Goal: Task Accomplishment & Management: Use online tool/utility

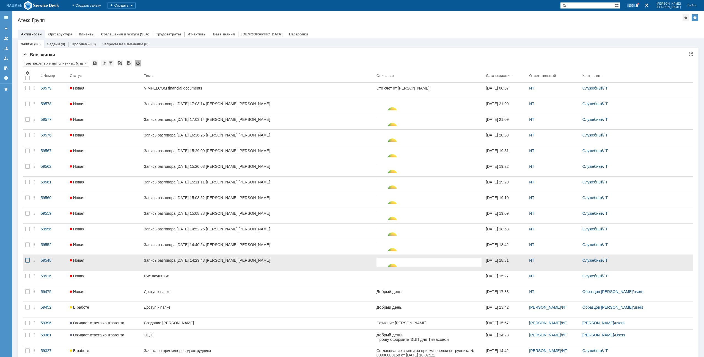
click at [27, 260] on div at bounding box center [27, 260] width 4 height 4
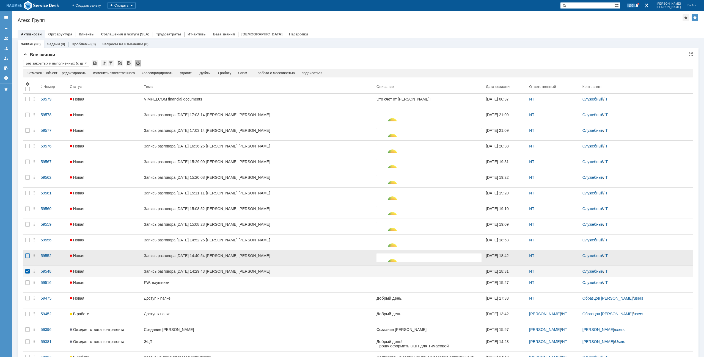
click at [27, 257] on div at bounding box center [27, 256] width 4 height 4
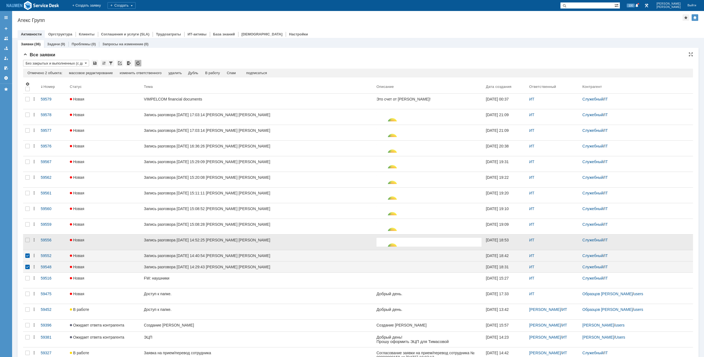
click at [27, 245] on div at bounding box center [27, 242] width 9 height 15
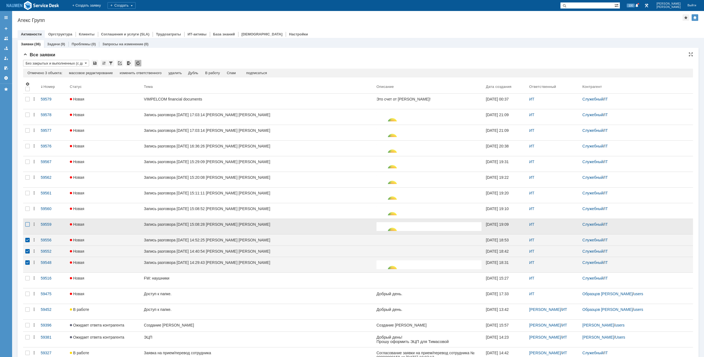
click at [28, 227] on div at bounding box center [27, 224] width 4 height 4
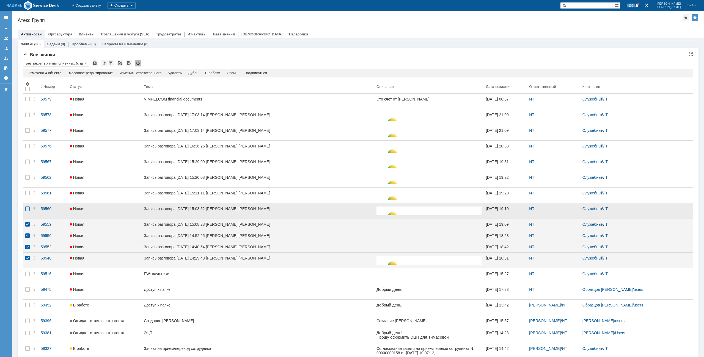
click at [26, 210] on div at bounding box center [27, 209] width 4 height 4
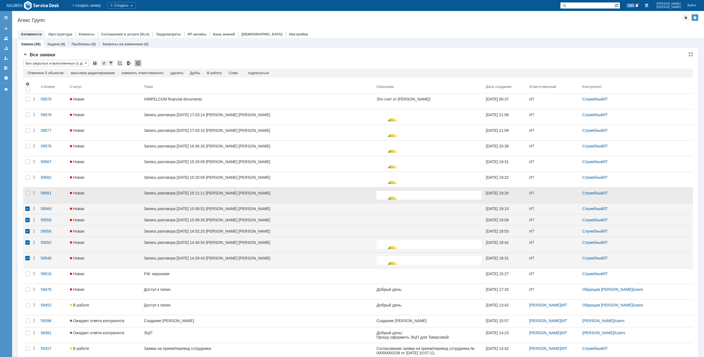
click at [28, 197] on div at bounding box center [27, 195] width 9 height 15
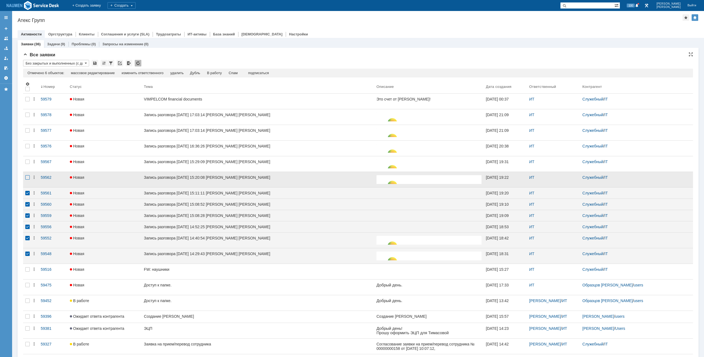
click at [27, 180] on div at bounding box center [27, 177] width 4 height 4
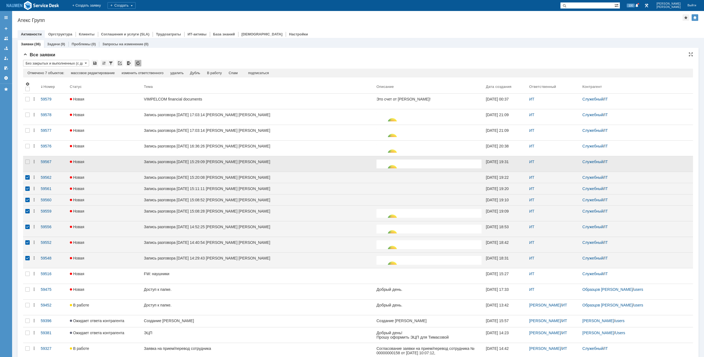
click at [31, 164] on div at bounding box center [27, 163] width 9 height 15
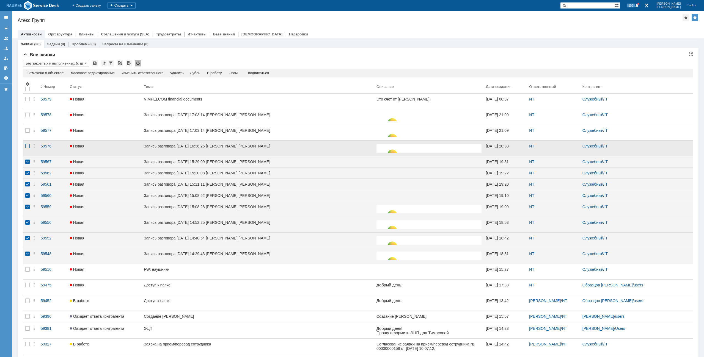
click at [27, 144] on div at bounding box center [27, 146] width 4 height 4
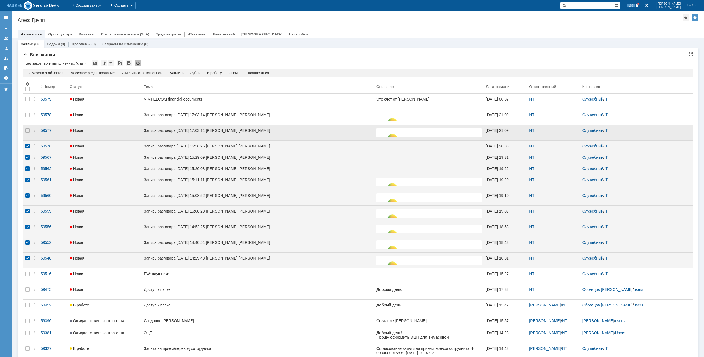
click at [26, 127] on div at bounding box center [27, 132] width 9 height 15
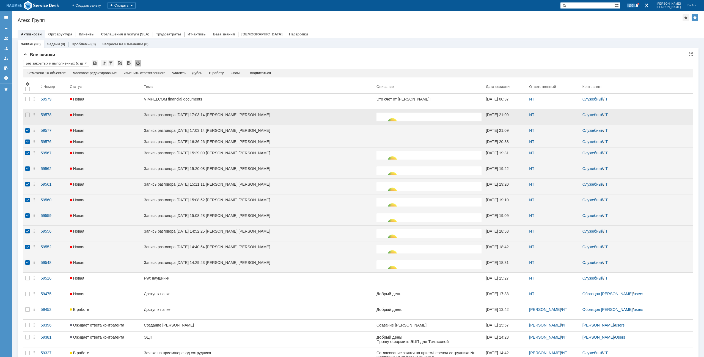
click at [26, 118] on div at bounding box center [27, 116] width 9 height 15
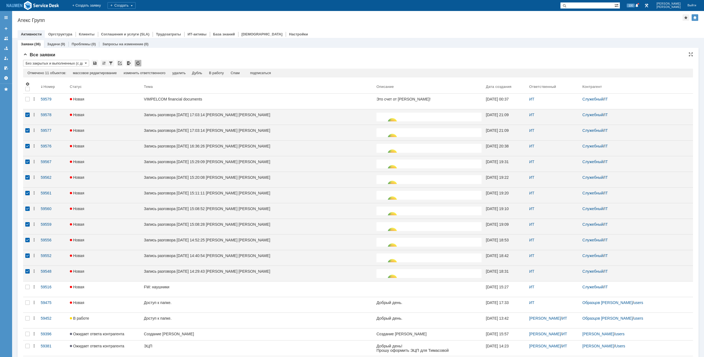
click at [238, 71] on div "Отмечено 11 объектов: редактировать массовое редактирование изменить ответствен…" at bounding box center [358, 73] width 670 height 9
click at [237, 72] on div "Спам" at bounding box center [235, 73] width 9 height 4
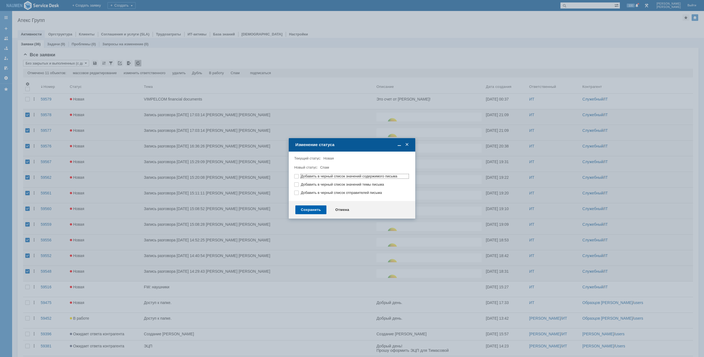
click at [319, 211] on div "Сохранить" at bounding box center [310, 210] width 31 height 9
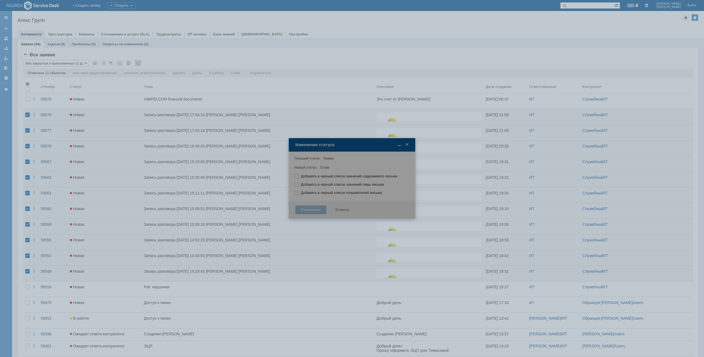
click at [381, 48] on div at bounding box center [352, 178] width 704 height 357
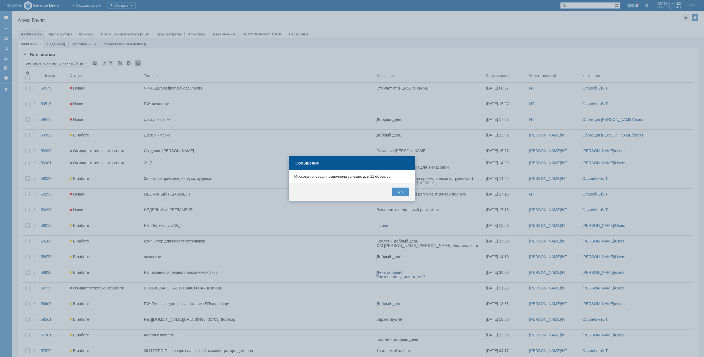
click at [395, 187] on div "OK" at bounding box center [352, 192] width 126 height 18
click at [398, 192] on div "OK" at bounding box center [400, 192] width 16 height 9
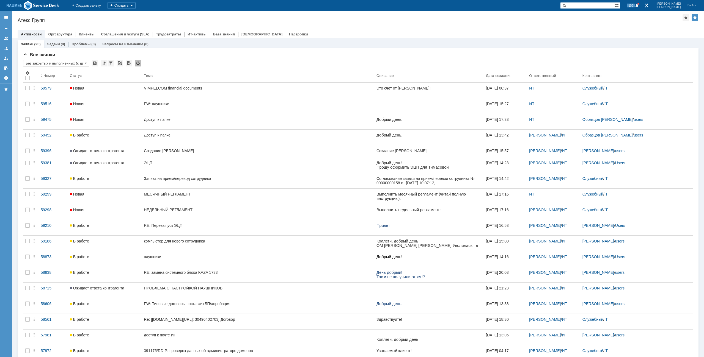
click at [363, 44] on div "Заявки (25) Задачи (9) Проблемы (0) Запросы на изменение (0)" at bounding box center [358, 44] width 681 height 8
click at [373, 20] on div "Атекс Групп" at bounding box center [350, 20] width 665 height 5
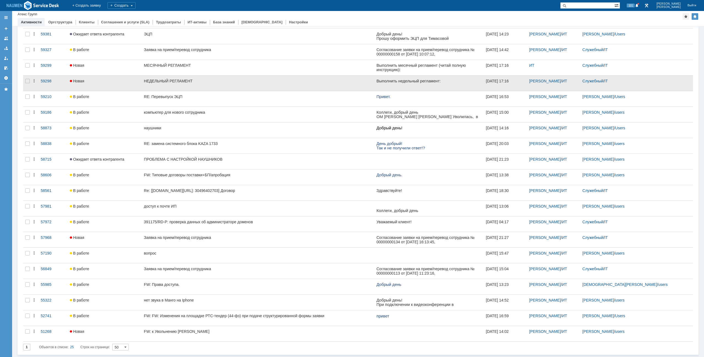
scroll to position [117, 0]
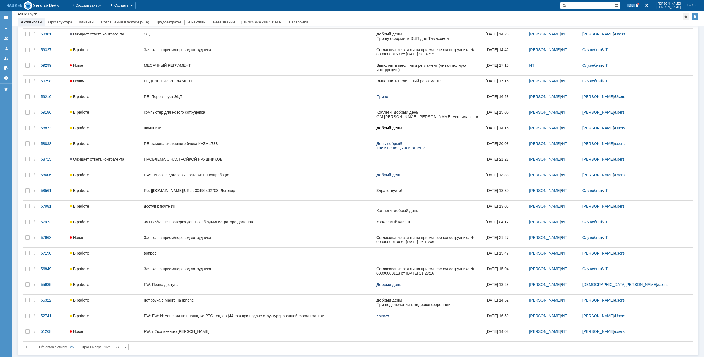
click at [373, 17] on div "Назад | Атекс Групп" at bounding box center [358, 14] width 681 height 7
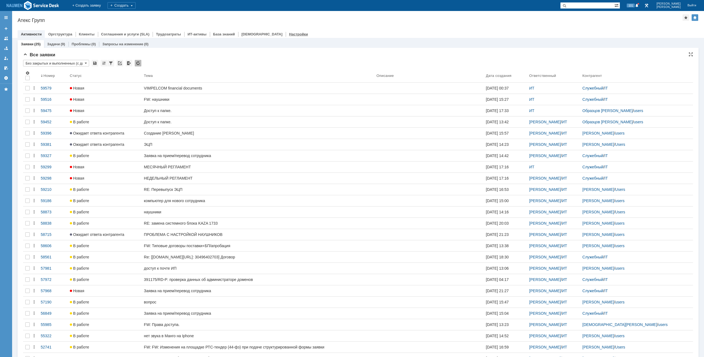
scroll to position [0, 0]
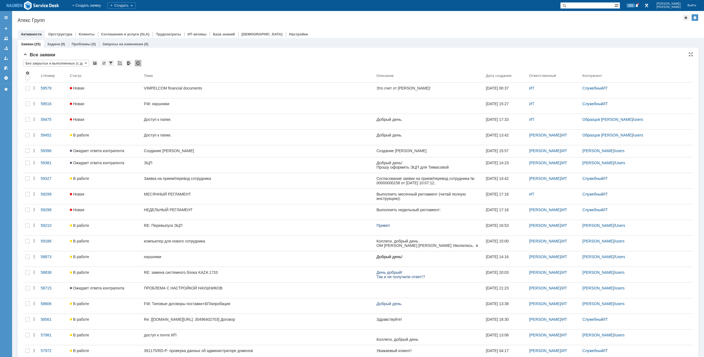
click at [347, 25] on div "Назад | Атекс Групп Атекс Групп root$101 Активности Оргструктура Клиенты Соглаш…" at bounding box center [358, 24] width 692 height 27
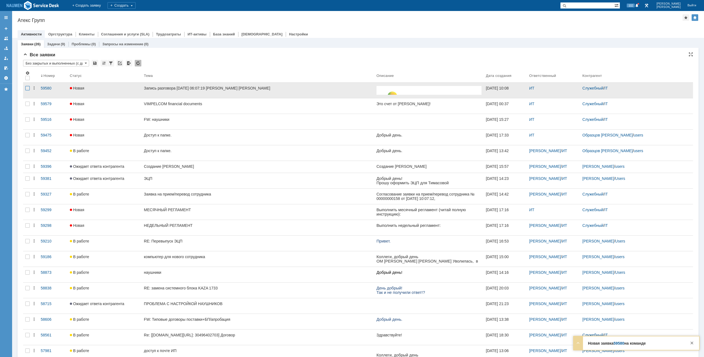
click at [29, 89] on div at bounding box center [27, 88] width 4 height 4
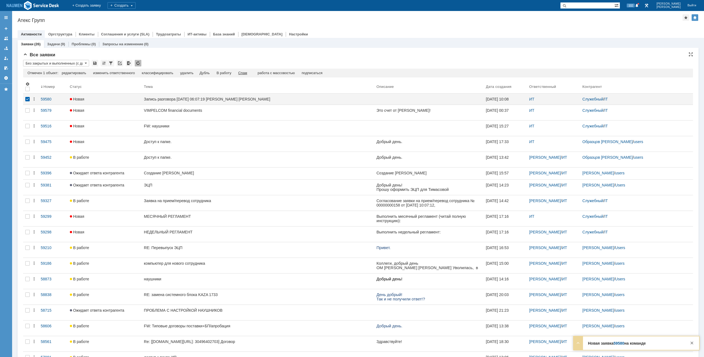
click at [244, 73] on div "Спам" at bounding box center [242, 73] width 9 height 4
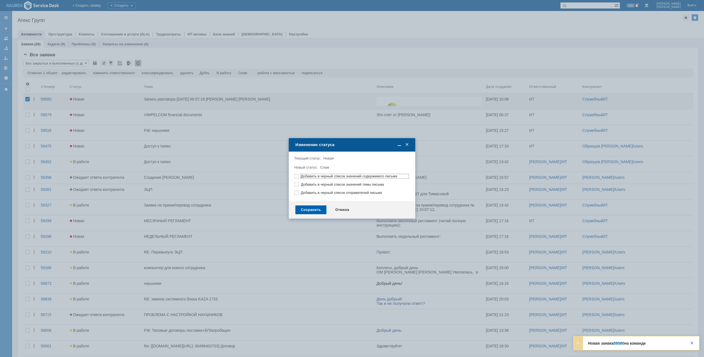
click at [311, 210] on div "Сохранить" at bounding box center [310, 210] width 31 height 9
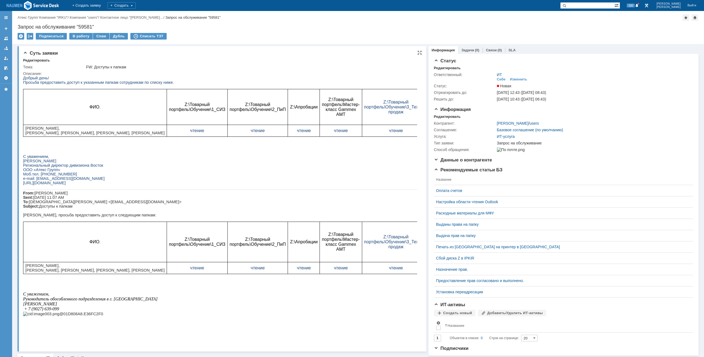
click at [324, 172] on p "ООО «Атекс Групп»" at bounding box center [220, 170] width 394 height 4
click at [642, 324] on th "Название" at bounding box center [566, 326] width 246 height 14
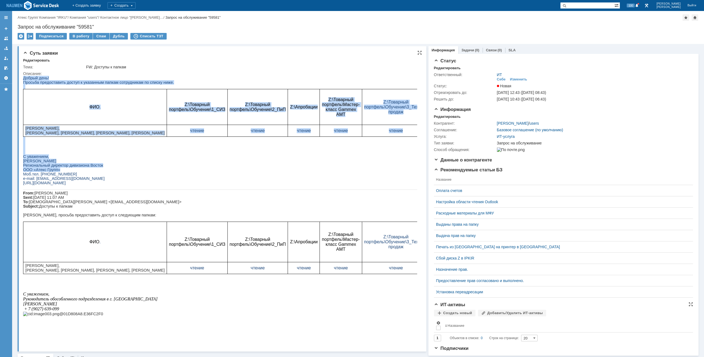
drag, startPoint x: 46, startPoint y: 155, endPoint x: 140, endPoint y: 177, distance: 96.3
click at [140, 177] on div "Добрый день! Просьба предоставить доступ к указанным папкам сотрудникам по спис…" at bounding box center [220, 198] width 394 height 245
copy div "Добрый день! Просьба предоставить доступ к указанным папкам сотрудникам по спис…"
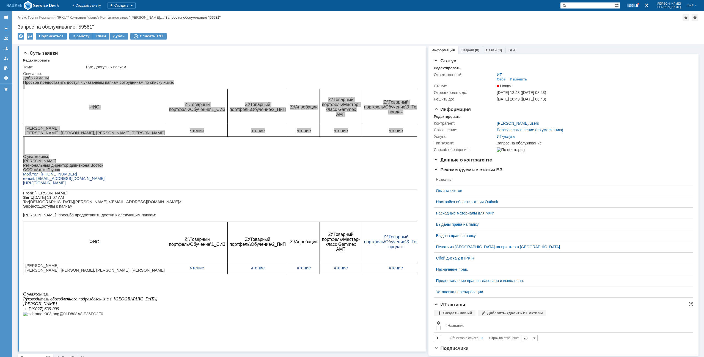
click at [487, 51] on link "Связи" at bounding box center [491, 50] width 11 height 4
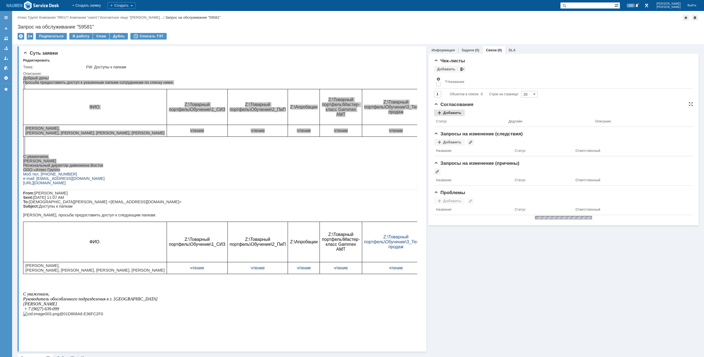
click at [456, 115] on div "Добавить" at bounding box center [449, 113] width 31 height 7
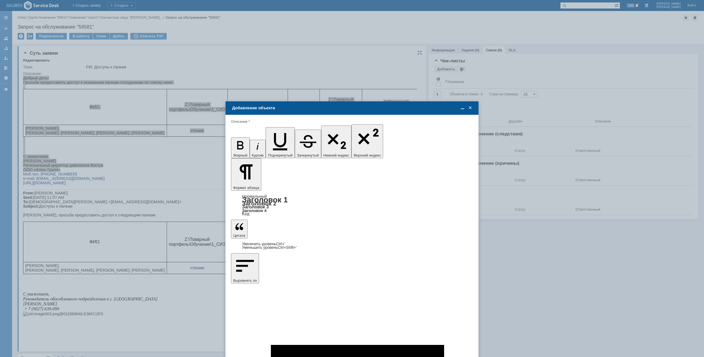
type input "Выбрано: 0 (объекты класса 'Сотрудник')"
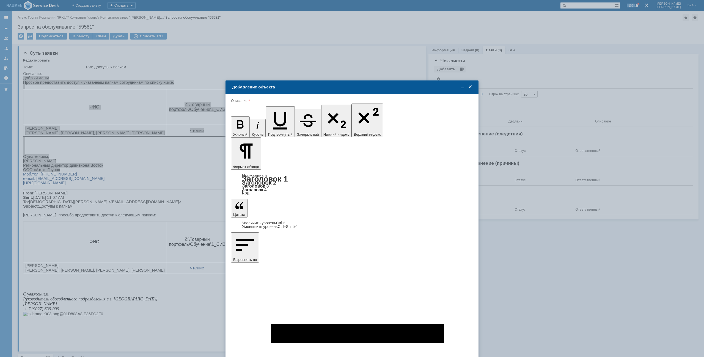
click at [279, 251] on div "Широчин Игорь" at bounding box center [365, 249] width 207 height 4
click at [0, 0] on input "Широчин Игорь" at bounding box center [0, 0] width 0 height 0
type input "Выбрано: 1 (объекты класса 'Сотрудник')"
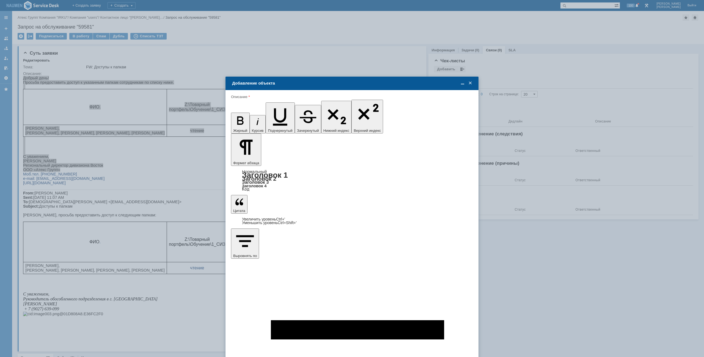
scroll to position [61, 0]
drag, startPoint x: 239, startPoint y: 1527, endPoint x: 468, endPoint y: 1597, distance: 239.2
drag, startPoint x: 466, startPoint y: 1665, endPoint x: 239, endPoint y: 1593, distance: 238.1
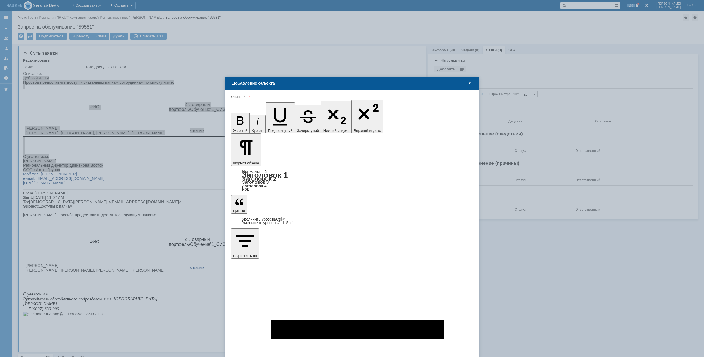
type input "8"
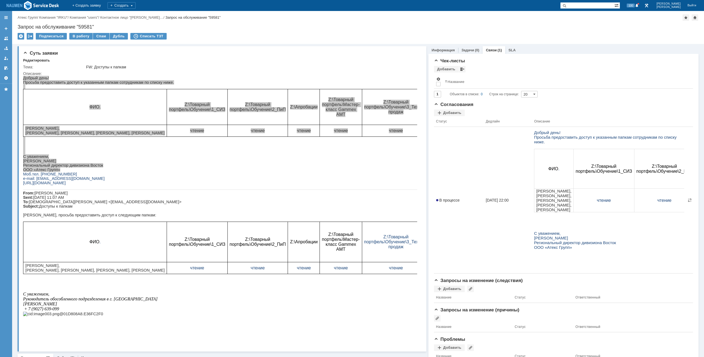
click at [285, 34] on div "Подписаться В работу Спам Дубль Списать ТЗТ" at bounding box center [358, 39] width 681 height 12
click at [359, 28] on div "Запрос на обслуживание "59581"" at bounding box center [358, 26] width 681 height 5
click at [363, 27] on div "Запрос на обслуживание "59581"" at bounding box center [358, 26] width 681 height 5
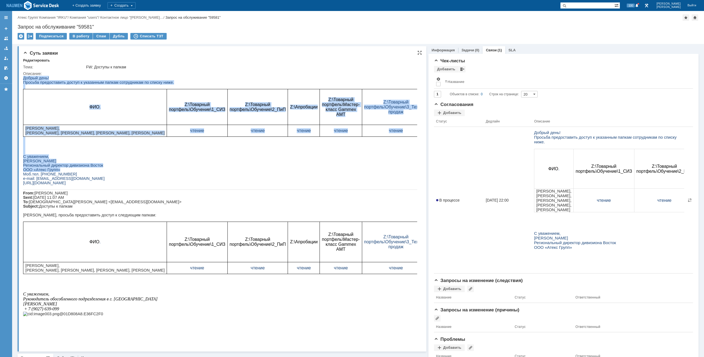
click at [328, 83] on p "Просьба предоставить доступ к указанным папкам сотрудникам по списку ниже." at bounding box center [220, 82] width 394 height 4
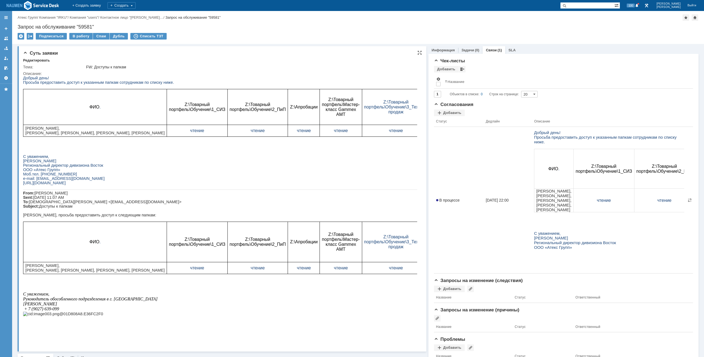
drag, startPoint x: 327, startPoint y: 77, endPoint x: 348, endPoint y: 149, distance: 75.5
click at [327, 77] on p "Добрый день!" at bounding box center [220, 78] width 394 height 4
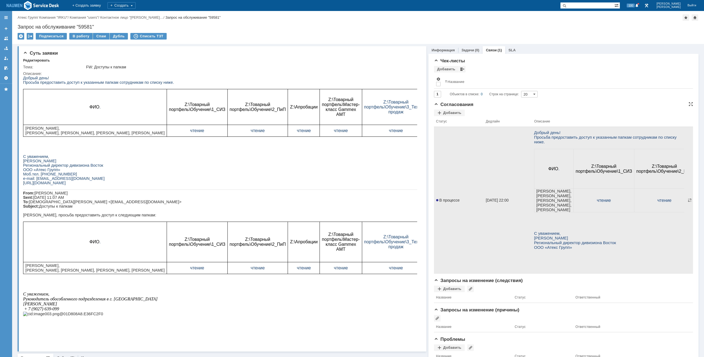
click at [519, 176] on td "06.10.2025 22:00" at bounding box center [508, 200] width 48 height 147
drag, startPoint x: 527, startPoint y: 164, endPoint x: 521, endPoint y: 164, distance: 6.3
click at [527, 164] on td "06.10.2025 22:00" at bounding box center [508, 200] width 48 height 147
click at [453, 200] on span "В процессе" at bounding box center [448, 200] width 24 height 4
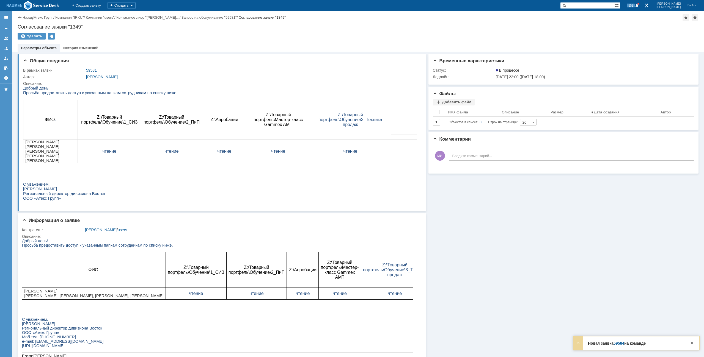
click at [19, 14] on div "Назад | Атекс Групп / Компания "IRKU" / Компания "users" / Контактное лицо "Ико…" at bounding box center [358, 17] width 681 height 7
click at [28, 18] on link "Назад" at bounding box center [28, 17] width 10 height 4
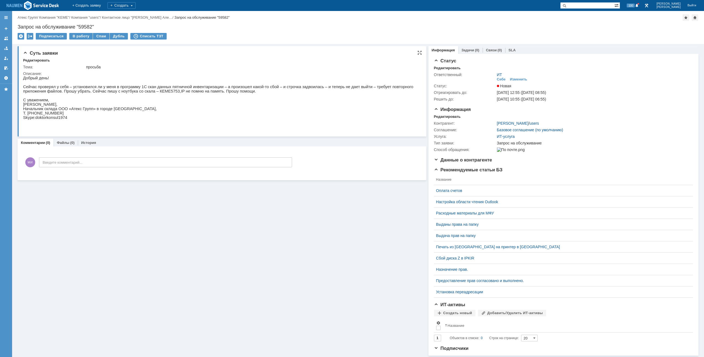
click at [240, 60] on div "Редактировать" at bounding box center [222, 60] width 399 height 5
click at [448, 118] on div "Редактировать" at bounding box center [447, 117] width 27 height 4
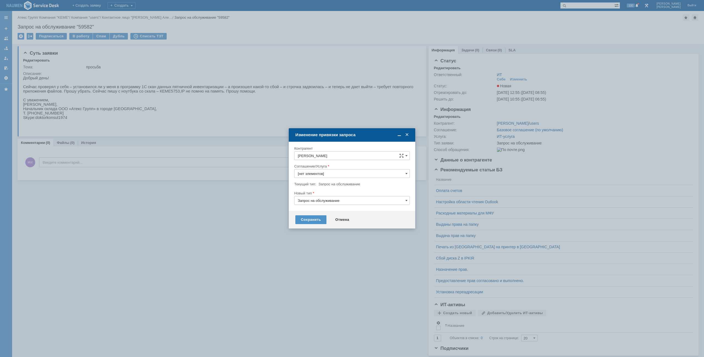
type input "ИТ-услуга"
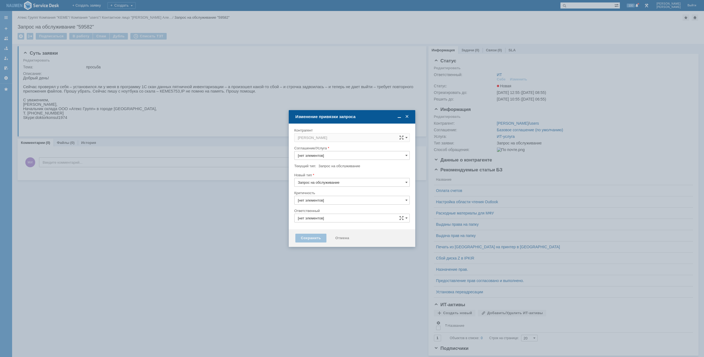
type input "3. Низкая"
type input "ИТ"
type input "ИТ-услуга"
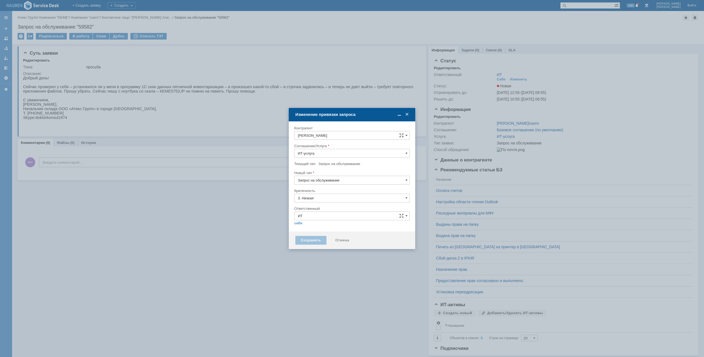
type input "[не указано]"
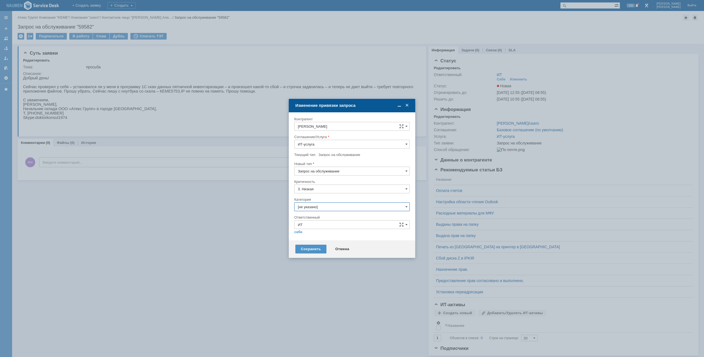
click at [324, 203] on input "[не указано]" at bounding box center [351, 207] width 115 height 9
click at [323, 228] on div "1С" at bounding box center [351, 226] width 115 height 9
type input "1С"
click at [302, 230] on div "себе своей команде" at bounding box center [351, 231] width 115 height 5
click at [299, 233] on link "себе" at bounding box center [298, 232] width 8 height 4
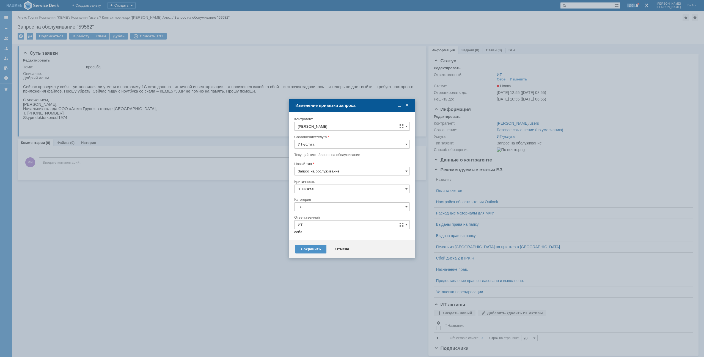
type input "[PERSON_NAME]"
click at [304, 246] on div "Сохранить" at bounding box center [310, 247] width 31 height 9
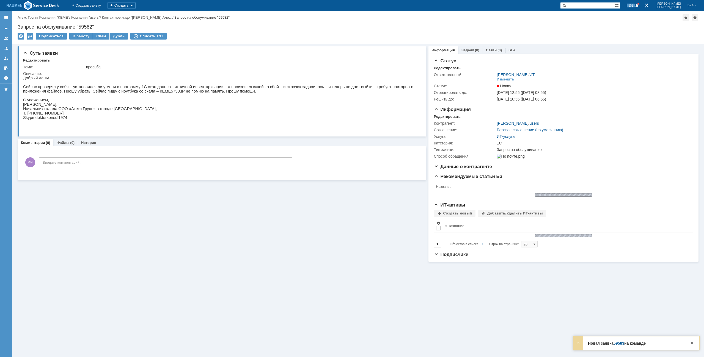
click at [68, 32] on div "Назад | Атекс Групп / Компания "KEME" / Компания "users" / Контактное лицо "Дор…" at bounding box center [358, 27] width 692 height 33
click at [76, 40] on td "В работу" at bounding box center [81, 36] width 24 height 7
click at [76, 37] on div "В работу" at bounding box center [80, 36] width 23 height 7
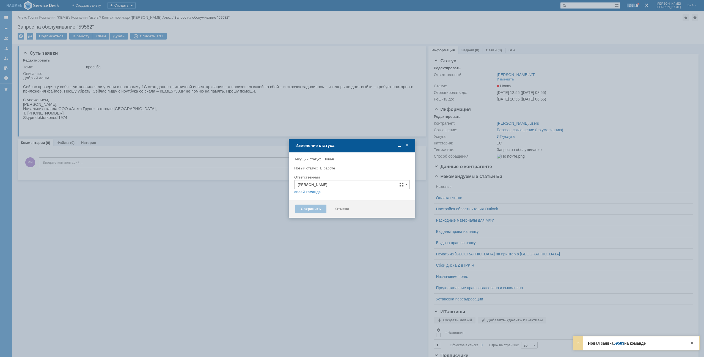
type input "1С"
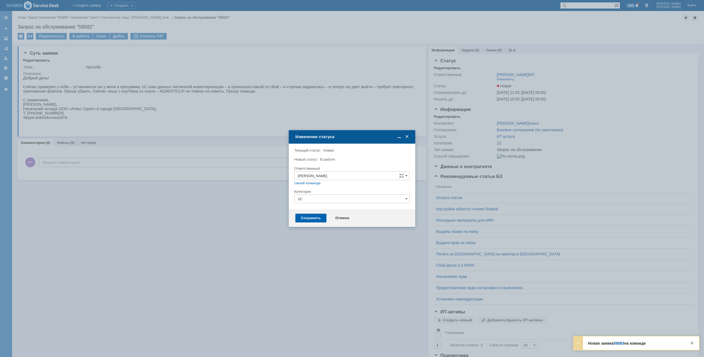
click at [314, 222] on div "Сохранить" at bounding box center [310, 218] width 31 height 9
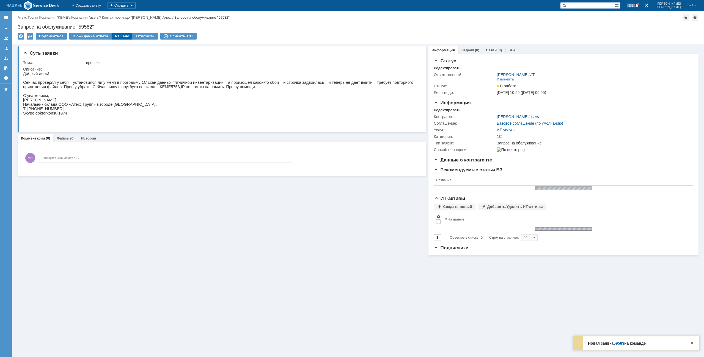
click at [124, 37] on div "Решено" at bounding box center [122, 36] width 21 height 7
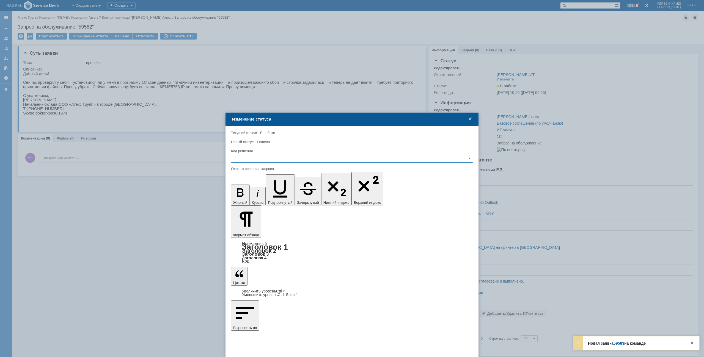
click at [266, 154] on input "text" at bounding box center [352, 158] width 242 height 9
click at [245, 197] on span "Решено" at bounding box center [352, 196] width 235 height 4
type input "Решено"
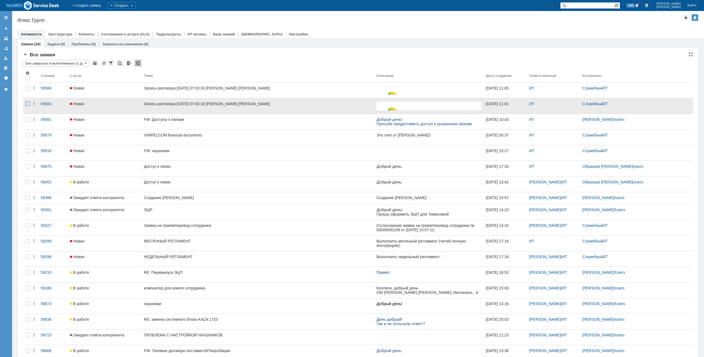
click at [29, 100] on div at bounding box center [27, 105] width 9 height 15
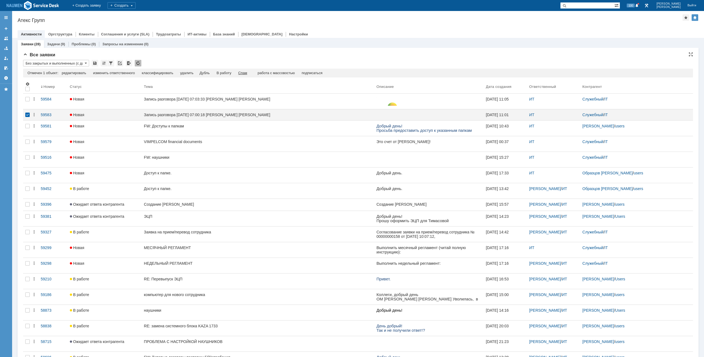
click at [243, 71] on div "Спам" at bounding box center [242, 73] width 9 height 4
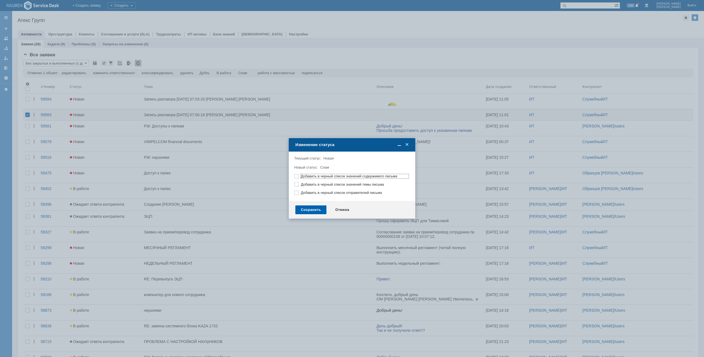
click at [319, 207] on div "Сохранить" at bounding box center [310, 210] width 31 height 9
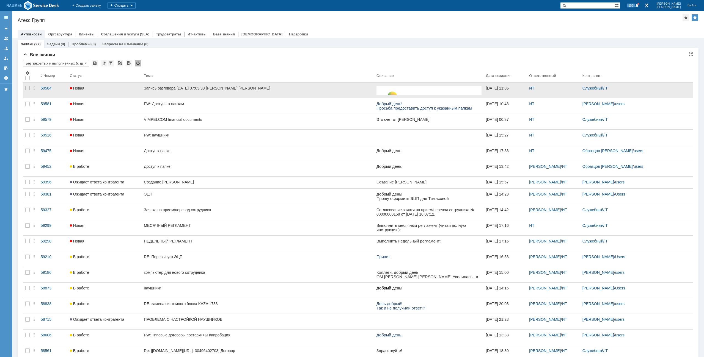
click at [25, 87] on div at bounding box center [27, 90] width 9 height 15
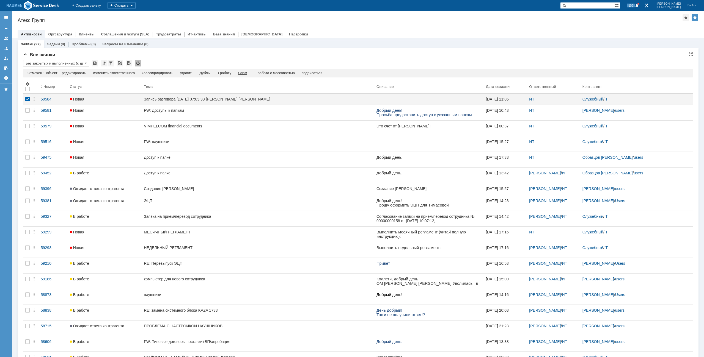
click at [243, 75] on div "Спам" at bounding box center [242, 73] width 9 height 4
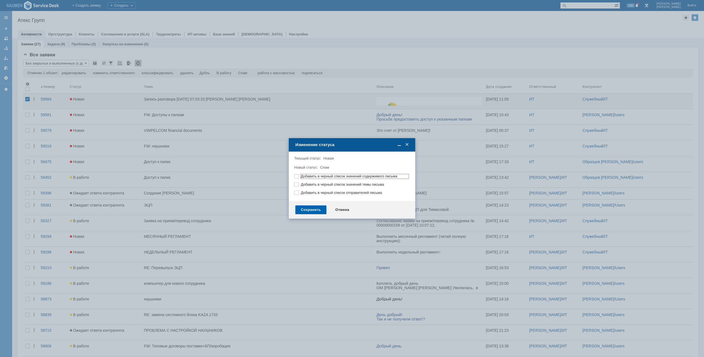
click at [317, 210] on div "Сохранить" at bounding box center [310, 210] width 31 height 9
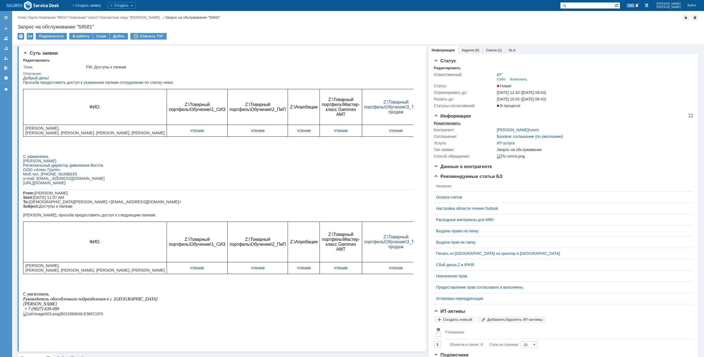
click at [439, 125] on div "Редактировать" at bounding box center [447, 123] width 27 height 4
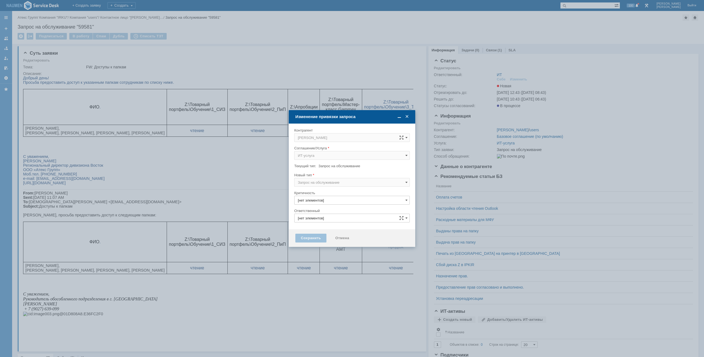
type input "3. Низкая"
type input "ИТ"
type input "[не указано]"
type input "ИТ-услуга"
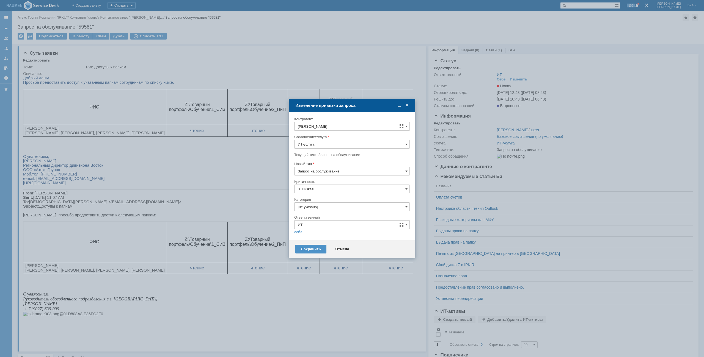
click at [320, 202] on div "Категория" at bounding box center [351, 199] width 115 height 5
click at [319, 204] on input "[не указано]" at bounding box center [351, 207] width 115 height 9
click at [311, 236] on span "Назначение доступа (файловые ресурсы)" at bounding box center [352, 238] width 108 height 4
type input "Назначение доступа (файловые ресурсы)"
click at [299, 233] on link "себе" at bounding box center [298, 232] width 8 height 4
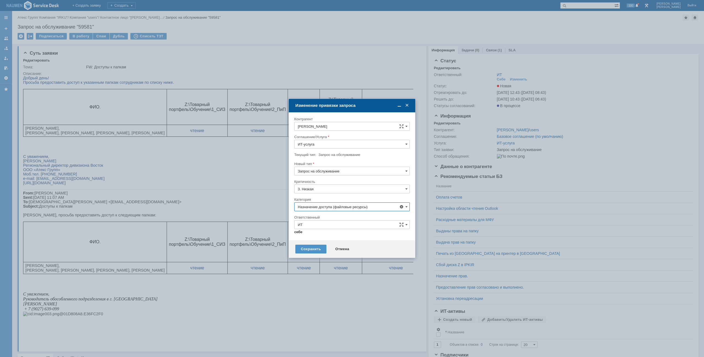
type input "[PERSON_NAME]"
type input "Назначение доступа (файловые ресурсы)"
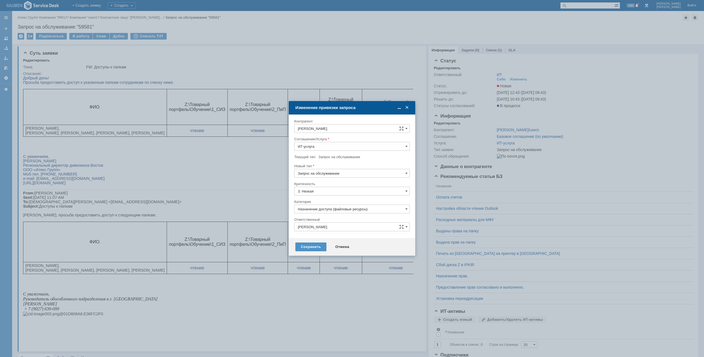
click at [309, 240] on div "Сохранить Отмена" at bounding box center [352, 247] width 126 height 18
click at [309, 244] on div "Сохранить" at bounding box center [310, 247] width 31 height 9
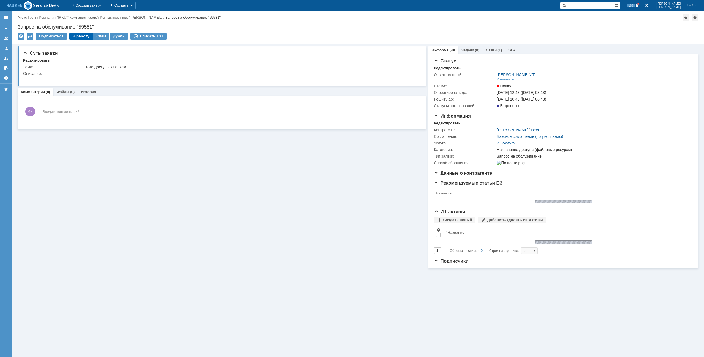
click at [83, 35] on div "В работу" at bounding box center [80, 36] width 23 height 7
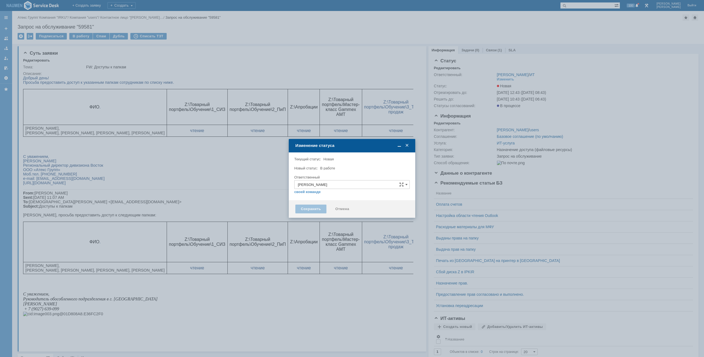
type input "Назначение доступа (файловые ресурсы)"
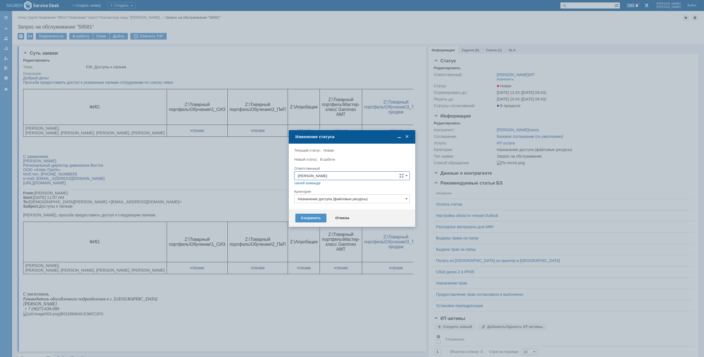
click at [317, 213] on div "Сохранить Отмена" at bounding box center [352, 219] width 126 height 18
click at [316, 219] on div "Сохранить" at bounding box center [310, 218] width 31 height 9
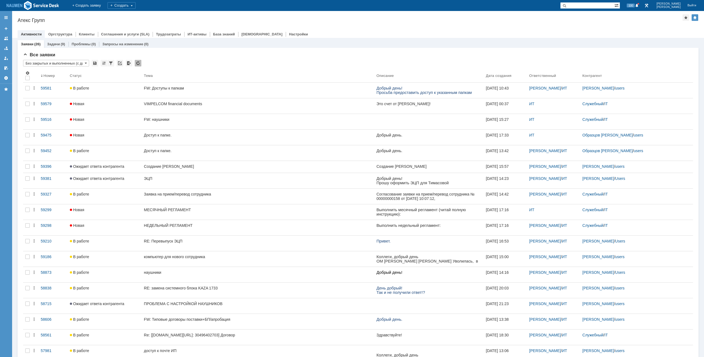
click at [570, 24] on div "Назад | Атекс Групп Атекс Групп root$101 Активности Оргструктура Клиенты Соглаш…" at bounding box center [358, 24] width 692 height 27
click at [173, 51] on div "Все заявки * Без закрытых и выполненных (с датой создания) ред. 08.05 Результат…" at bounding box center [358, 274] width 681 height 452
click at [323, 56] on div "Все заявки" at bounding box center [358, 54] width 670 height 5
